Goal: Task Accomplishment & Management: Complete application form

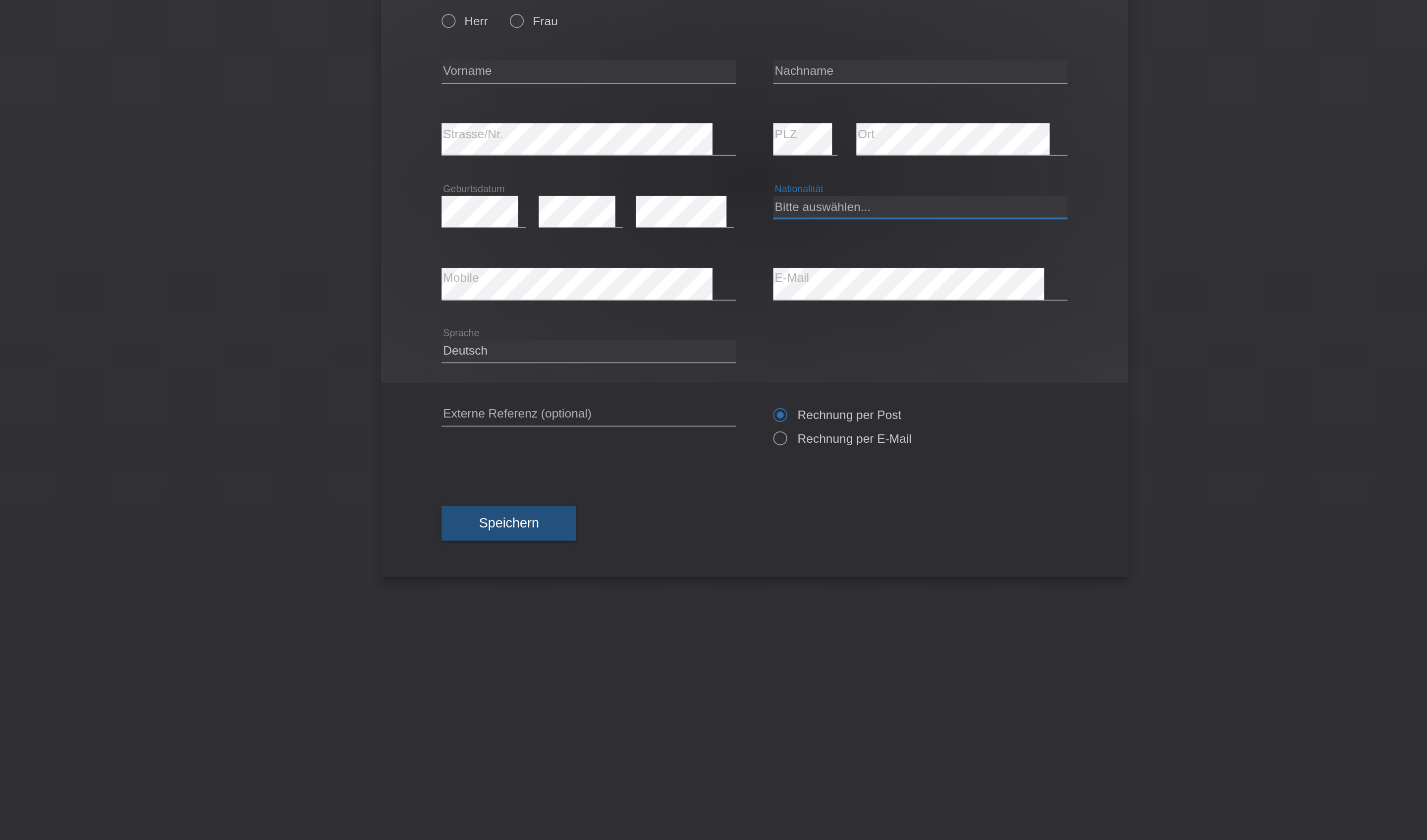
select select "CH"
type input "Alper"
type input "Sahin"
click at [547, 385] on div "Speichern" at bounding box center [714, 356] width 332 height 57
click at [547, 366] on button "Speichern" at bounding box center [582, 356] width 71 height 18
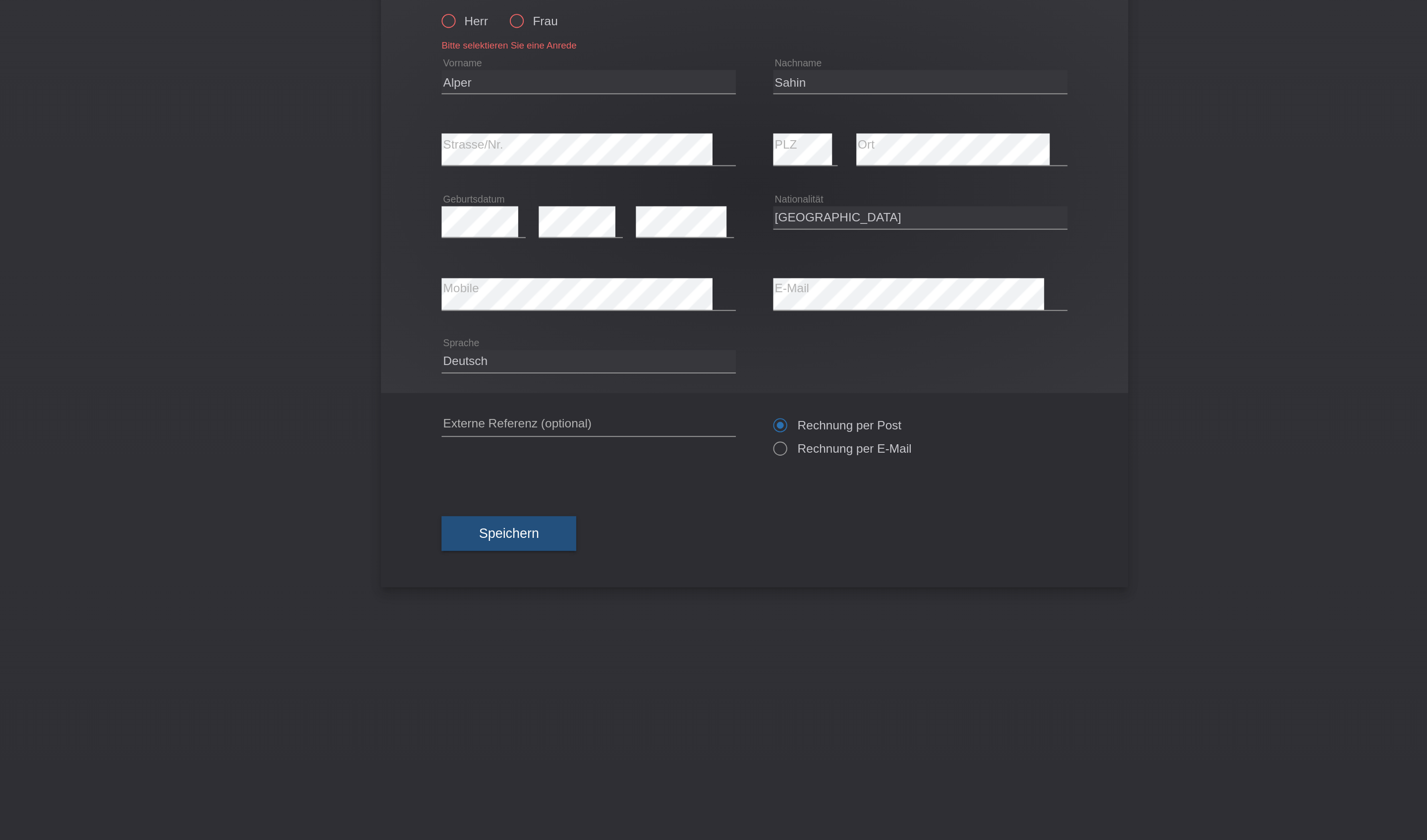
click at [546, 84] on icon at bounding box center [546, 84] width 0 height 0
click at [547, 86] on input "Herr" at bounding box center [550, 89] width 6 height 6
radio input "true"
click at [568, 366] on span "Speichern" at bounding box center [583, 361] width 31 height 8
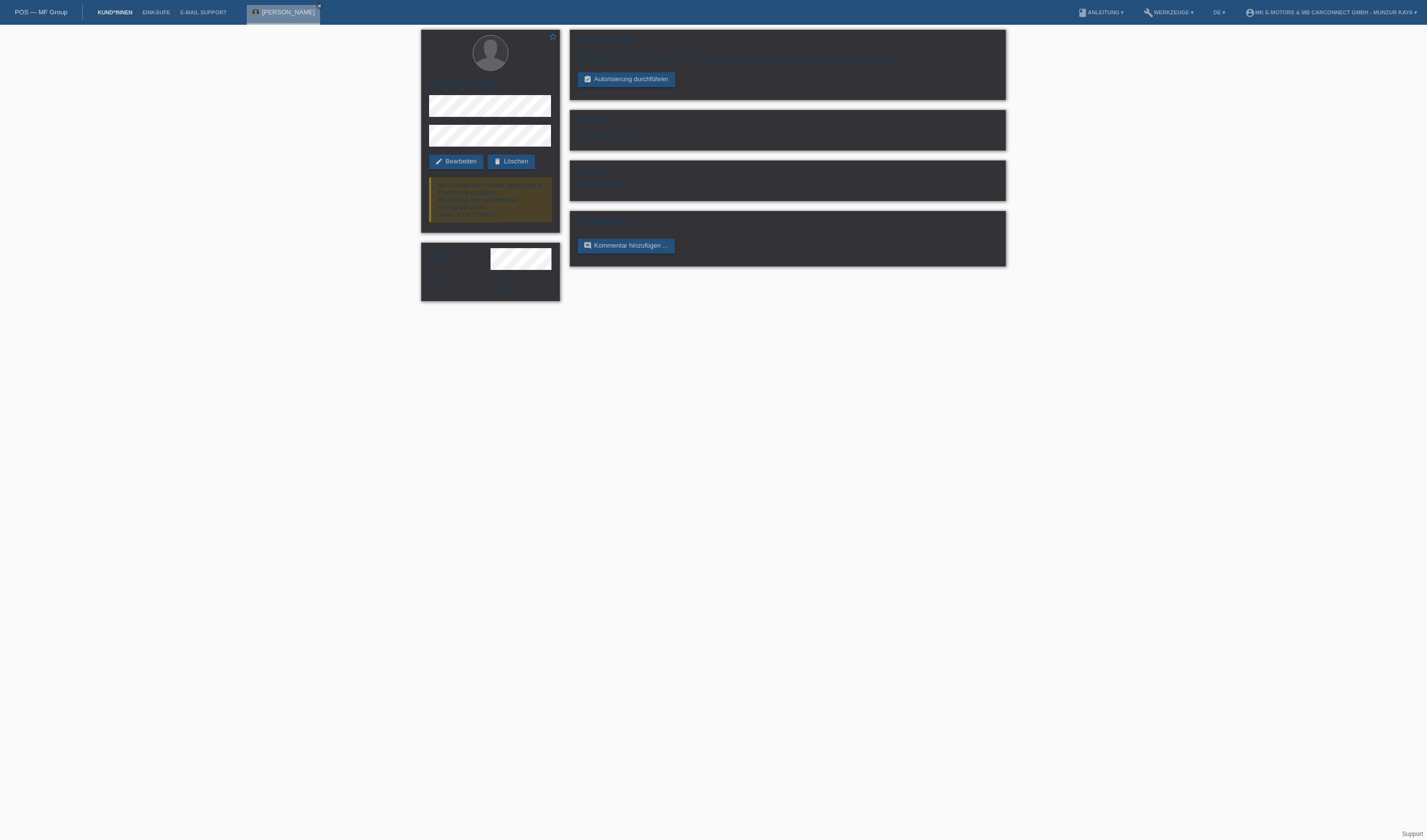
click at [138, 11] on link "Kund*innen" at bounding box center [114, 12] width 44 height 6
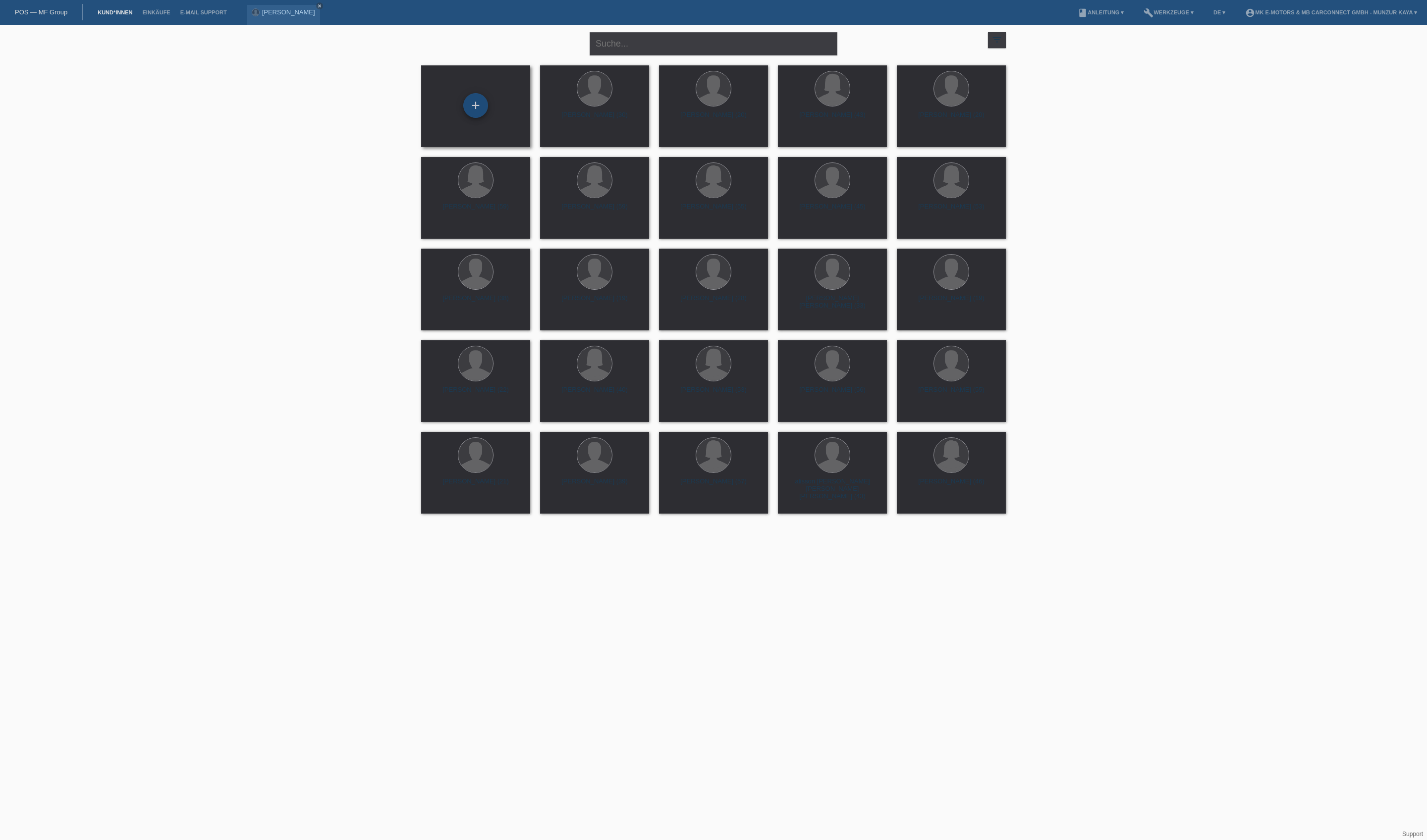
click at [476, 110] on div "+" at bounding box center [475, 105] width 24 height 17
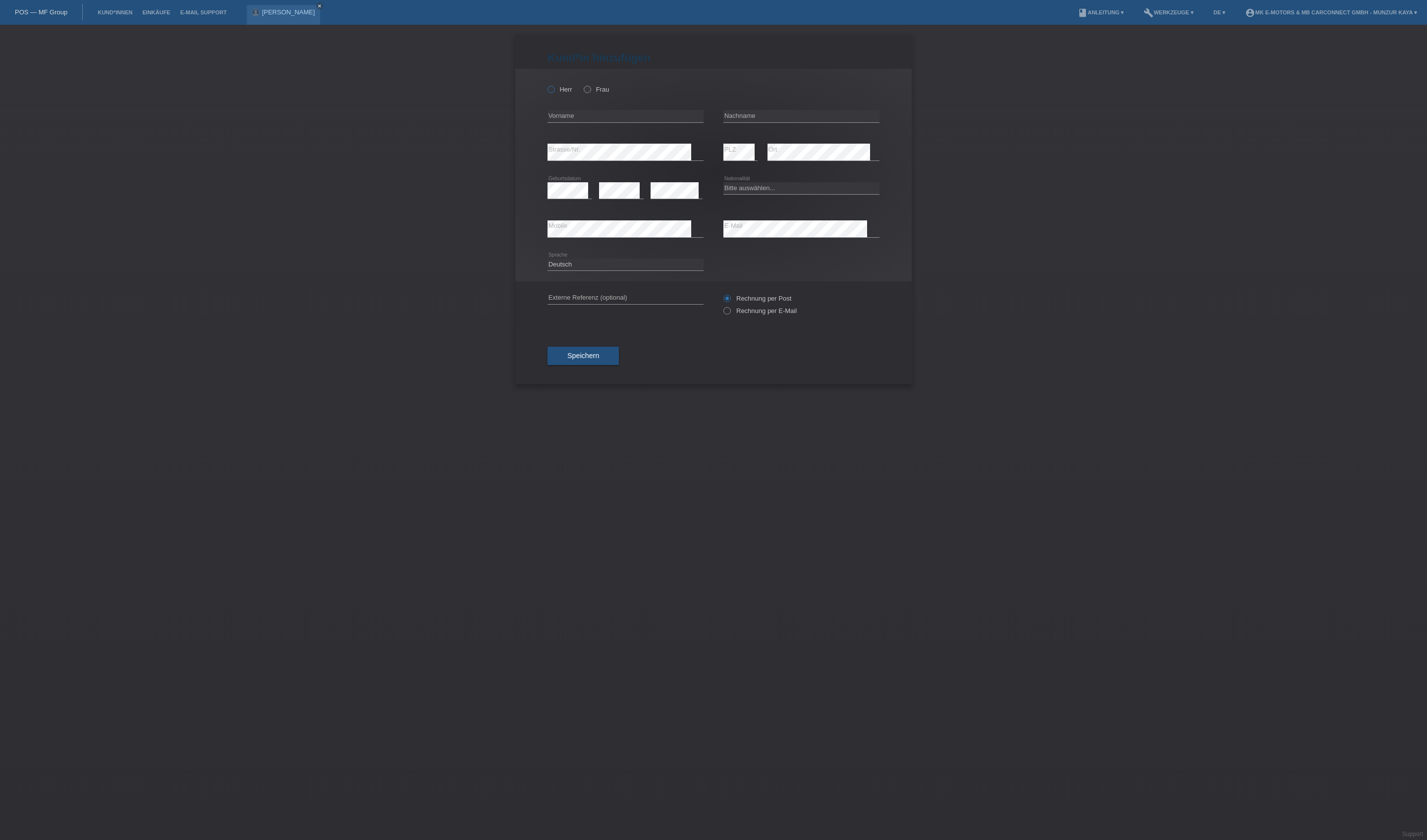
click at [546, 84] on icon at bounding box center [546, 84] width 0 height 0
click at [554, 92] on input "Herr" at bounding box center [550, 89] width 6 height 6
radio input "true"
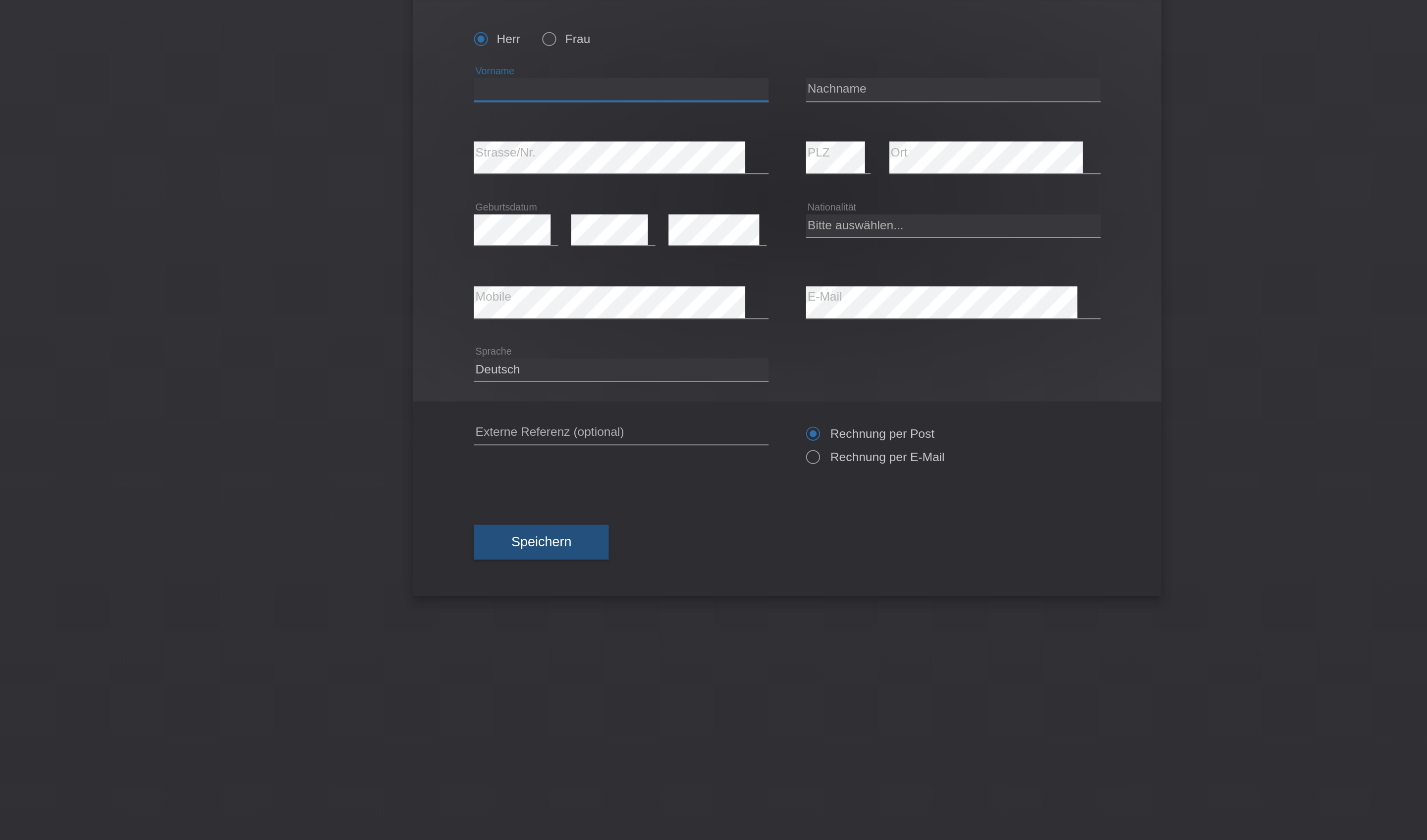
type input "a"
type input "[PERSON_NAME]"
type input "Dunga"
select select "CH"
click at [547, 366] on button "Speichern" at bounding box center [582, 356] width 71 height 18
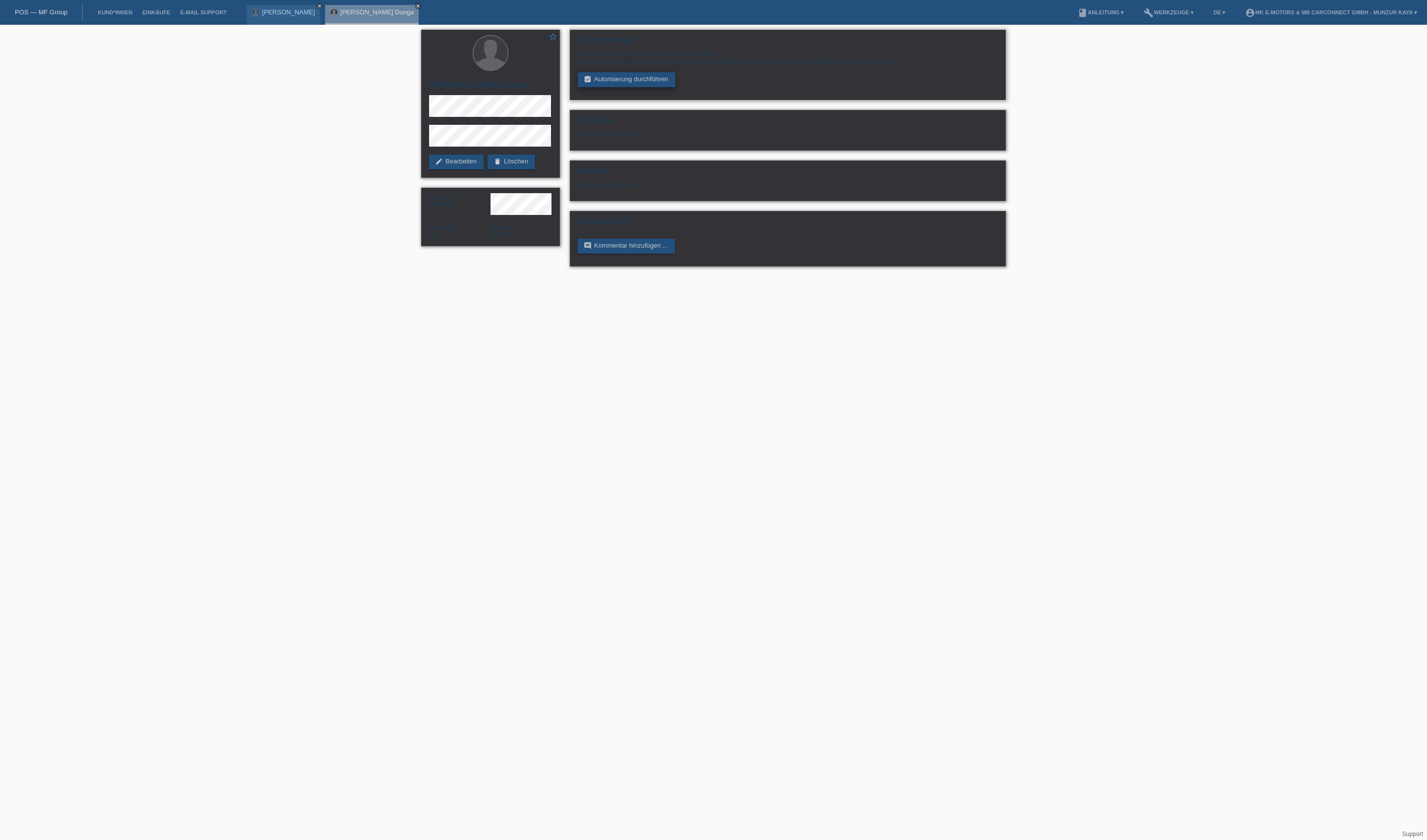
click at [658, 87] on link "assignment_turned_in Autorisierung durchführen" at bounding box center [627, 79] width 98 height 15
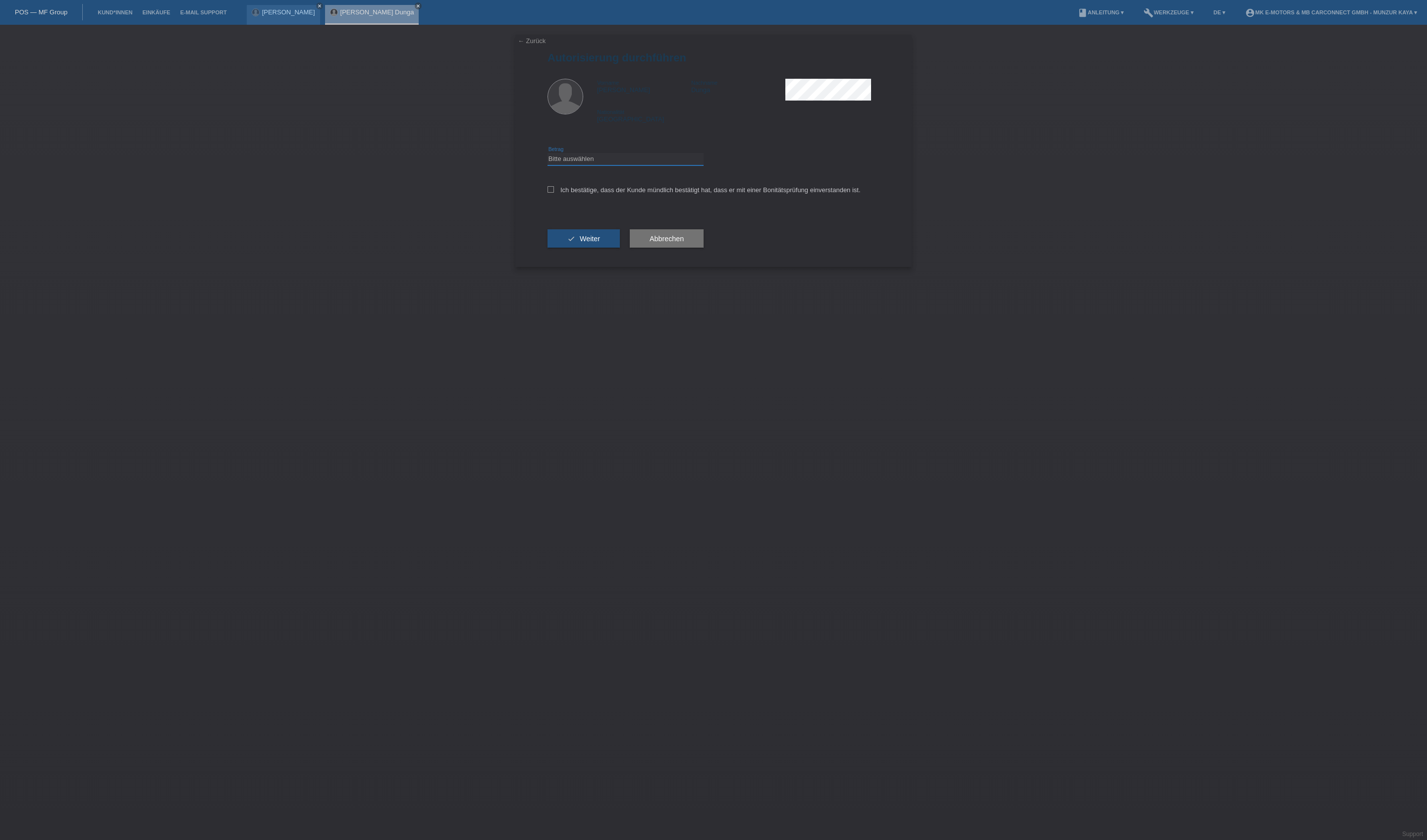
select select "3"
click at [644, 194] on label "Ich bestätige, dass der Kunde mündlich bestätigt hat, dass er mit einer Bonität…" at bounding box center [703, 190] width 313 height 7
click at [554, 193] on input "Ich bestätige, dass der Kunde mündlich bestätigt hat, dass er mit einer Bonität…" at bounding box center [550, 189] width 6 height 6
checkbox input "true"
click at [609, 248] on button "check Weiter" at bounding box center [583, 239] width 72 height 18
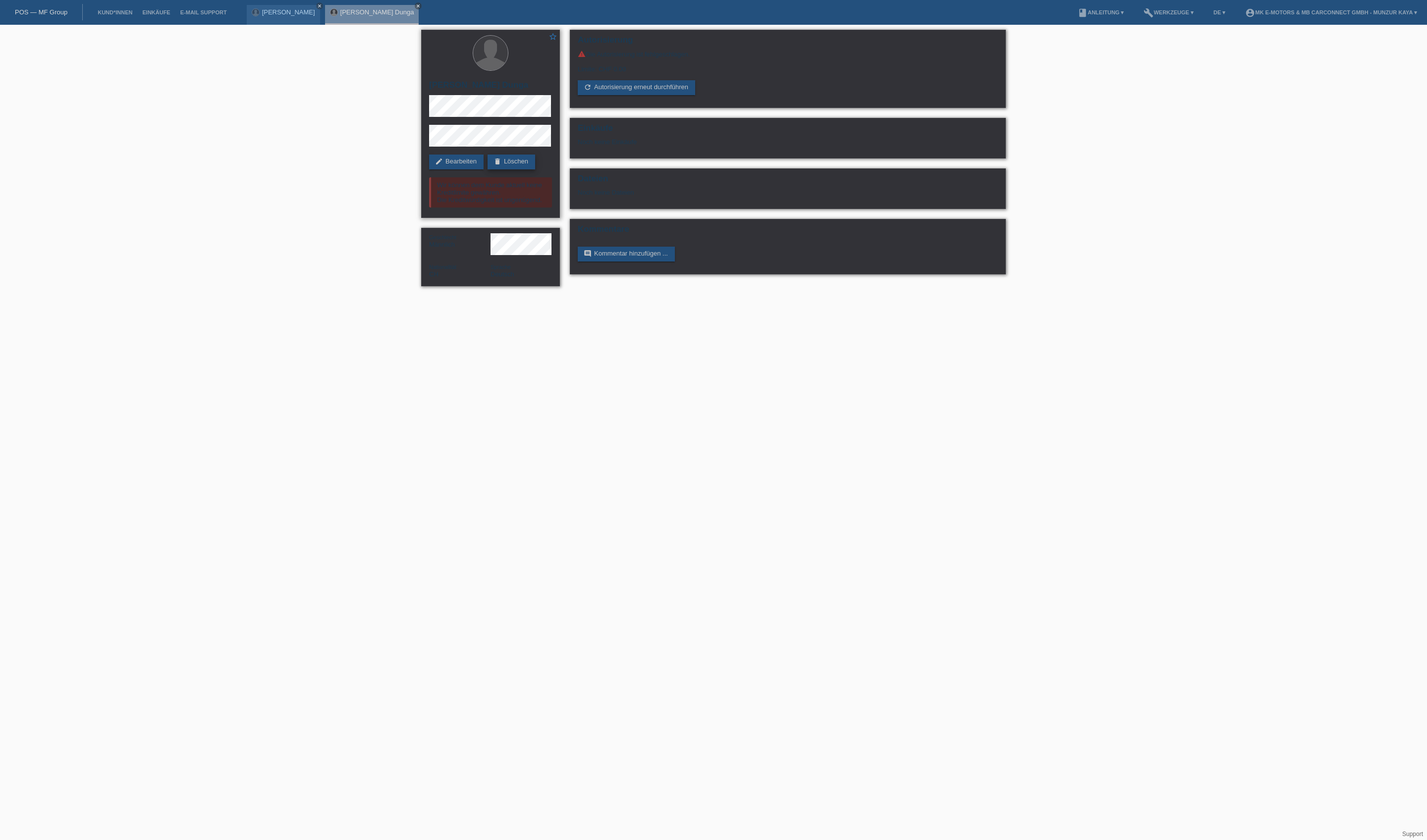
click at [487, 170] on link "delete Löschen" at bounding box center [511, 162] width 48 height 15
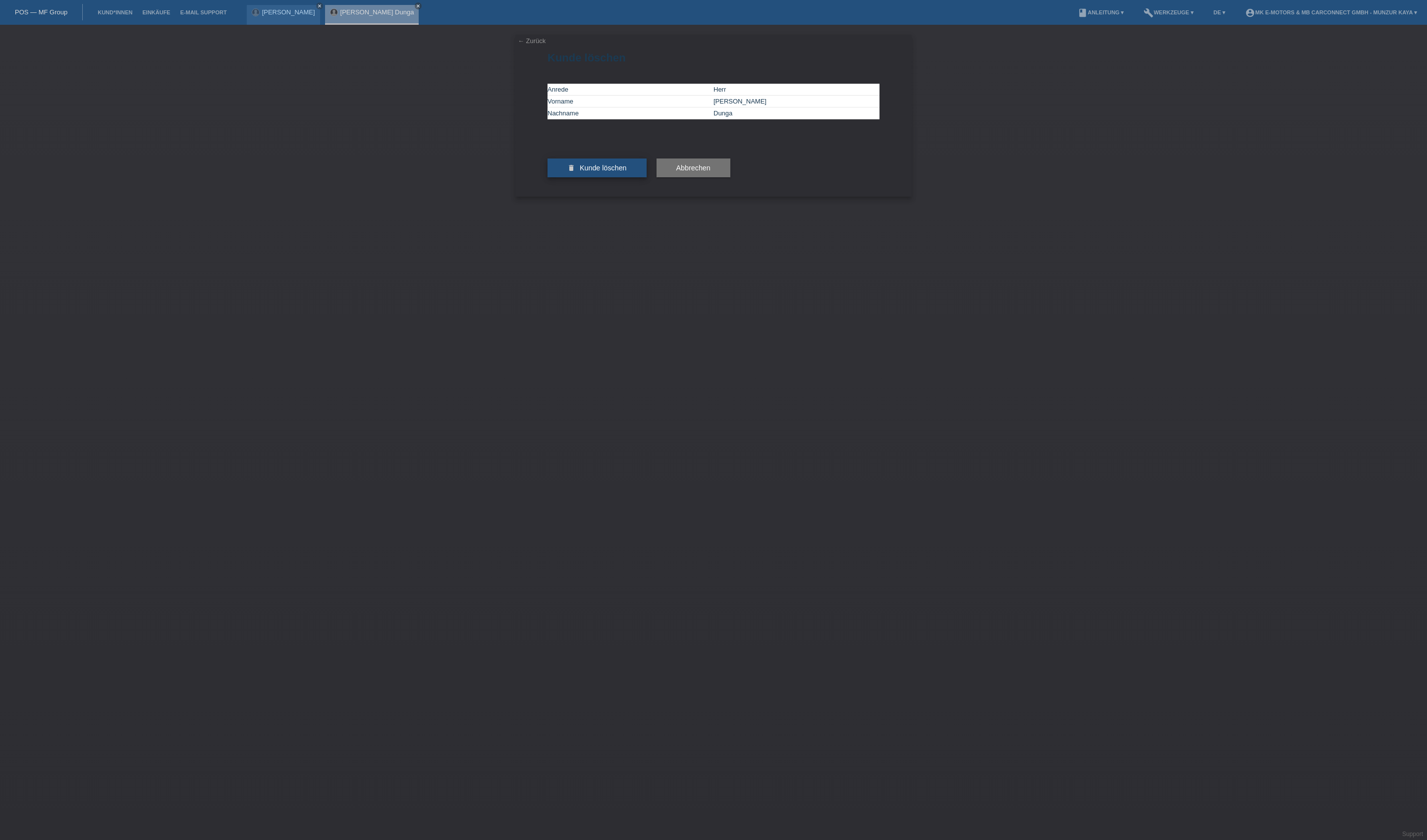
click at [612, 172] on span "Kunde löschen" at bounding box center [603, 168] width 47 height 8
